Goal: Use online tool/utility: Utilize a website feature to perform a specific function

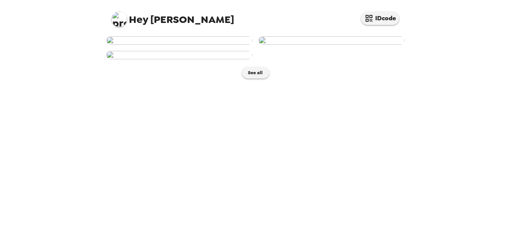
scroll to position [38, 0]
click at [346, 45] on img at bounding box center [331, 40] width 146 height 8
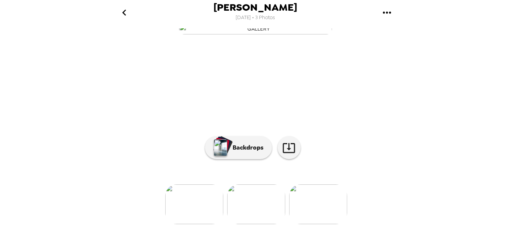
click at [254, 143] on p "Backdrops" at bounding box center [246, 147] width 35 height 9
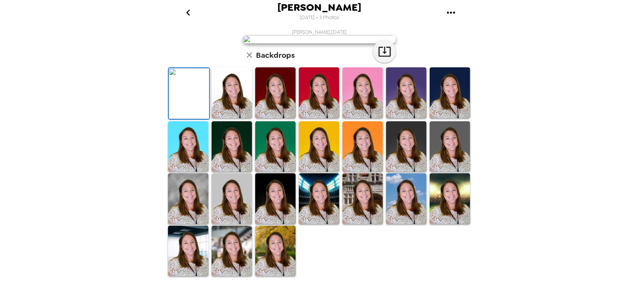
scroll to position [55, 0]
click at [443, 118] on img at bounding box center [449, 92] width 41 height 51
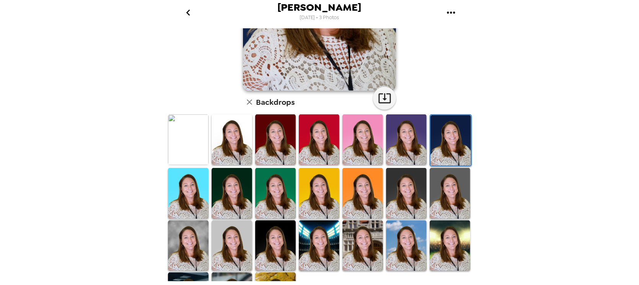
scroll to position [143, 0]
click at [445, 199] on img at bounding box center [449, 192] width 41 height 51
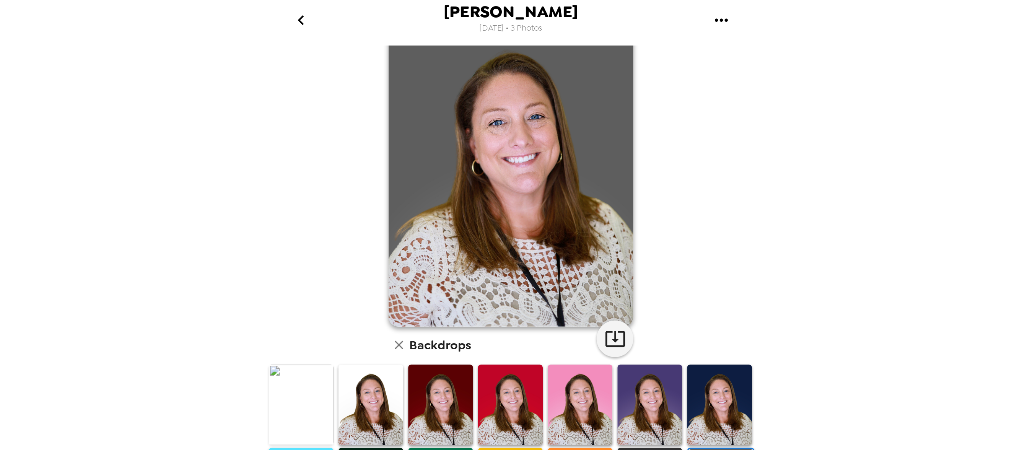
scroll to position [0, 0]
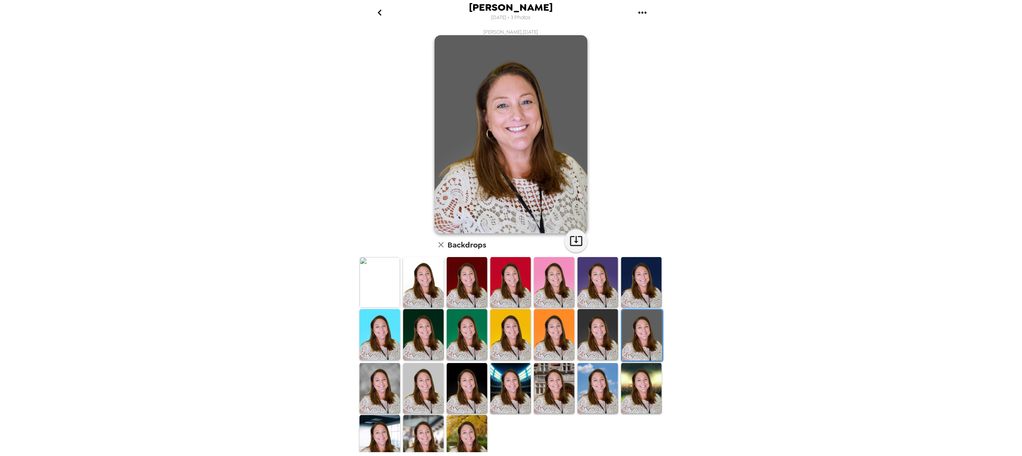
click at [510, 228] on img at bounding box center [597, 388] width 41 height 51
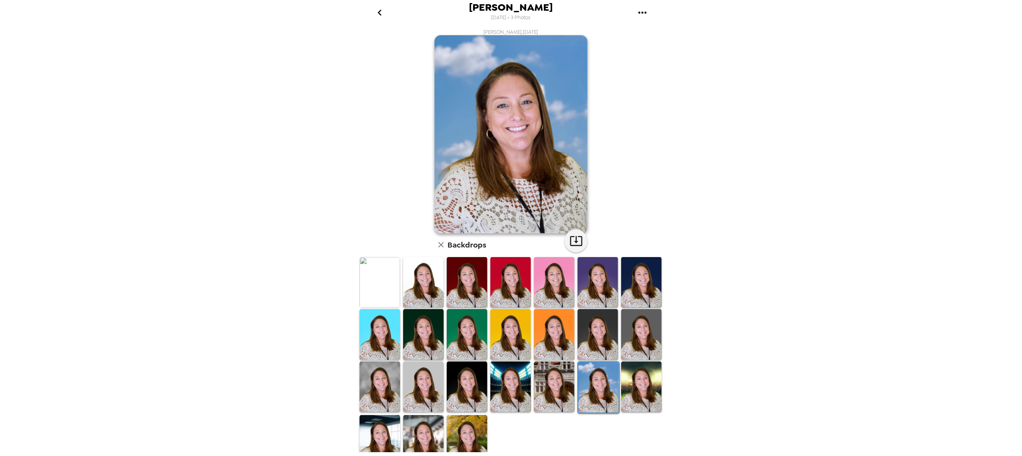
click at [510, 228] on img at bounding box center [641, 386] width 41 height 51
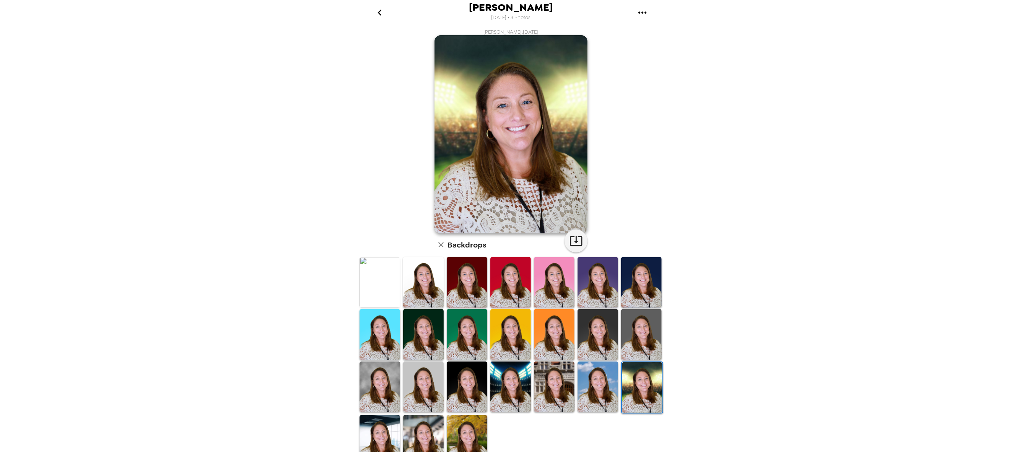
click at [384, 228] on img at bounding box center [379, 440] width 41 height 51
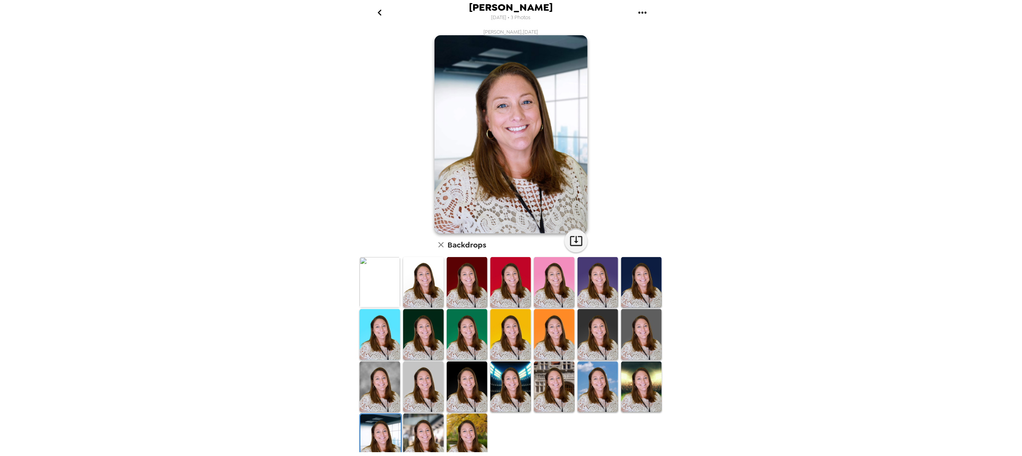
click at [413, 228] on img at bounding box center [423, 438] width 41 height 51
